Goal: Unclear

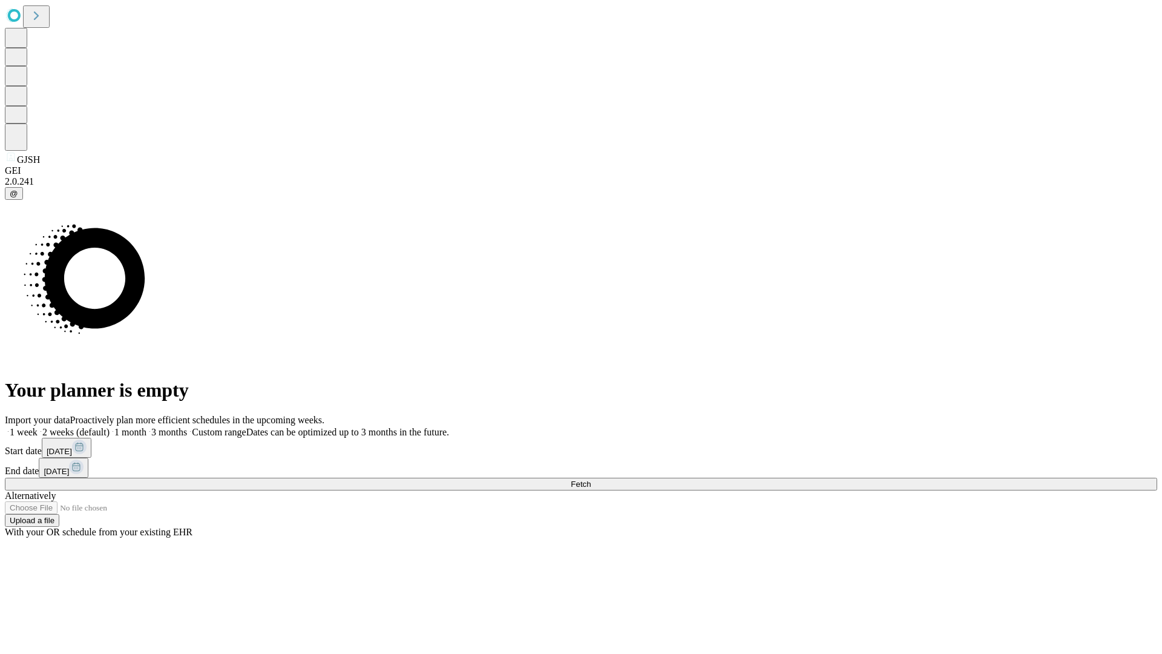
click at [591, 479] on span "Fetch" at bounding box center [581, 483] width 20 height 9
